Goal: Task Accomplishment & Management: Use online tool/utility

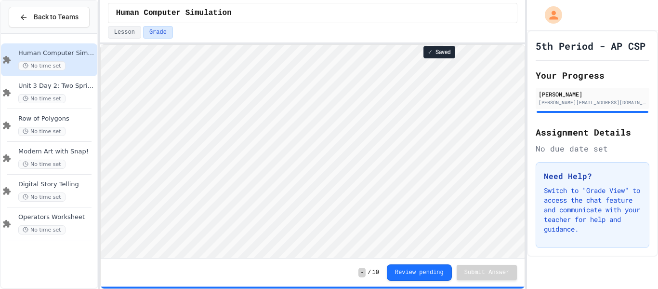
scroll to position [1, 0]
click at [61, 179] on div "Digital Story Telling No time set" at bounding box center [49, 190] width 96 height 33
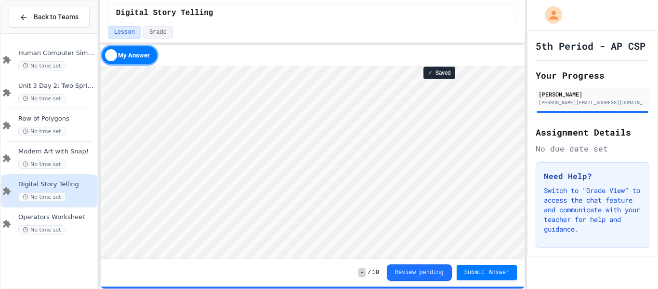
scroll to position [1, 0]
click at [481, 268] on span "Submit Answer" at bounding box center [486, 271] width 45 height 8
click at [491, 270] on span "Submit Answer" at bounding box center [486, 271] width 45 height 8
click at [491, 270] on span "Submit Answer" at bounding box center [486, 272] width 45 height 8
